Goal: Communication & Community: Participate in discussion

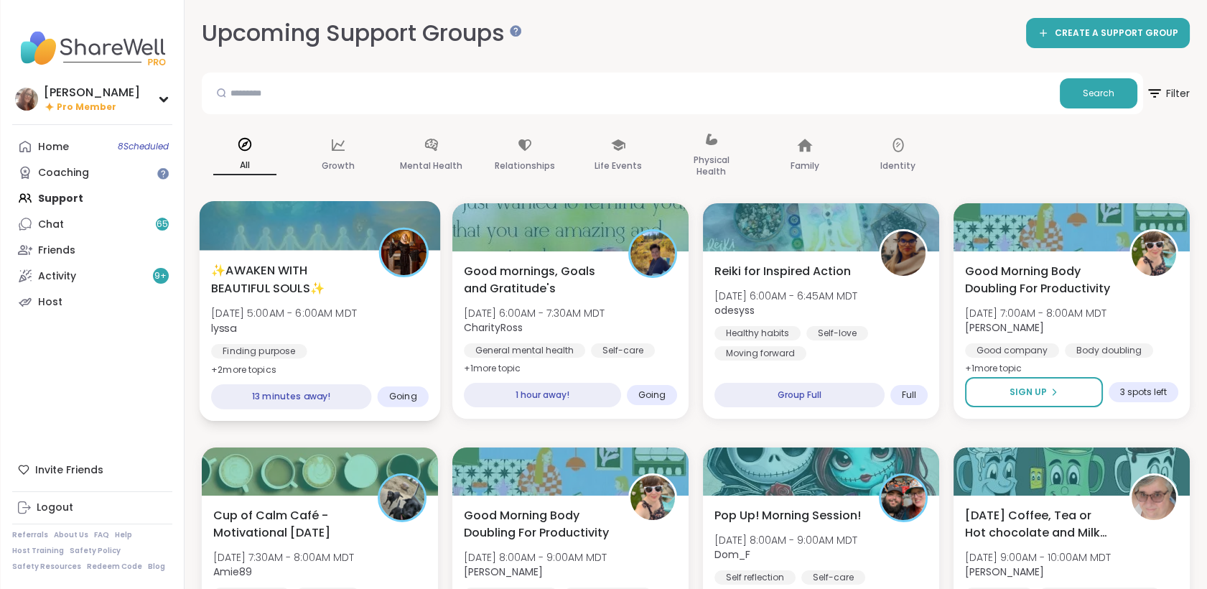
click at [362, 277] on span "✨AWAKEN WITH BEAUTIFUL SOULS✨" at bounding box center [287, 278] width 152 height 35
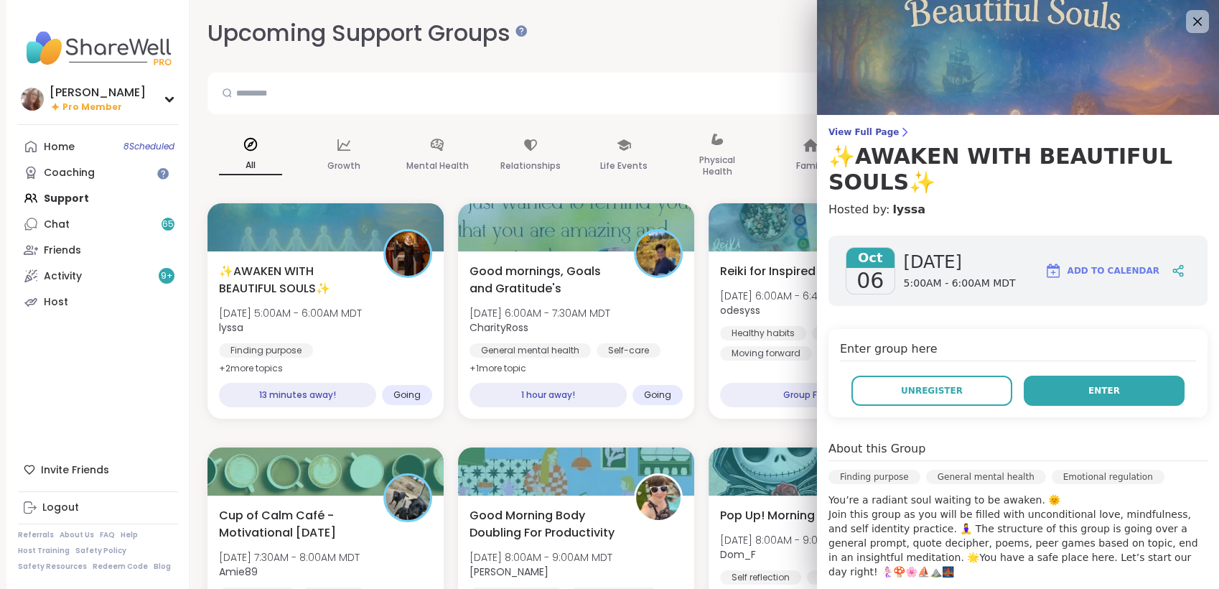
click at [1109, 392] on button "Enter" at bounding box center [1104, 391] width 161 height 30
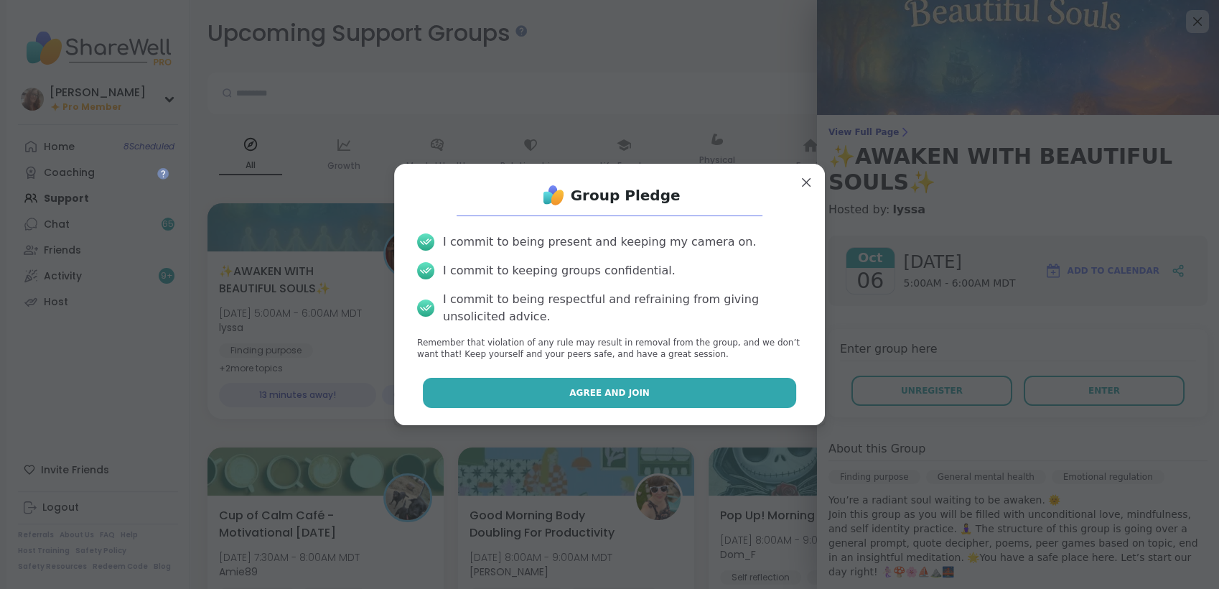
click at [756, 389] on button "Agree and Join" at bounding box center [610, 393] width 374 height 30
